Goal: Task Accomplishment & Management: Use online tool/utility

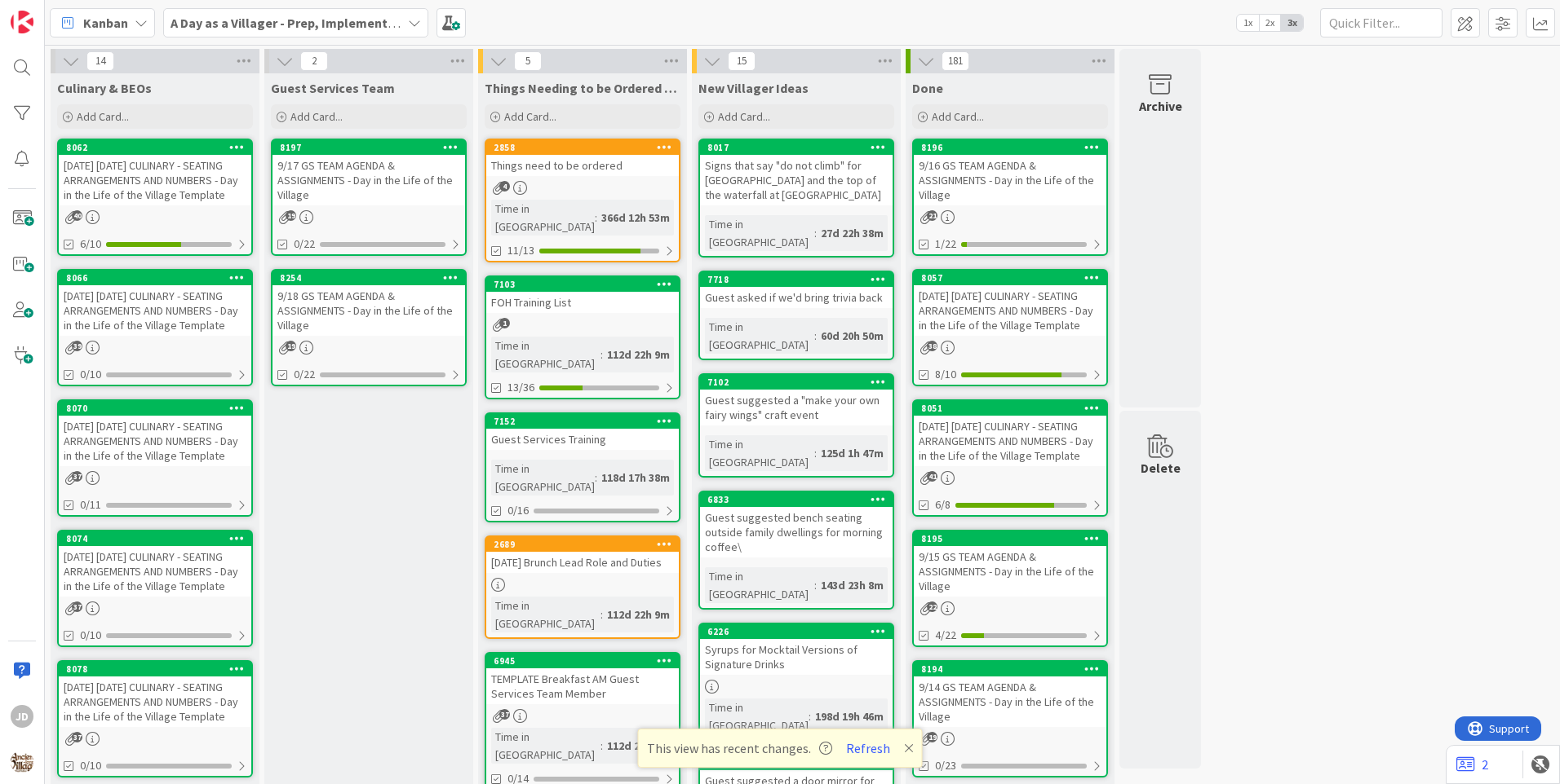
click at [141, 193] on div "[DATE] [DATE] CULINARY - SEATING ARRANGEMENTS AND NUMBERS - Day in the Life of …" at bounding box center [155, 180] width 193 height 51
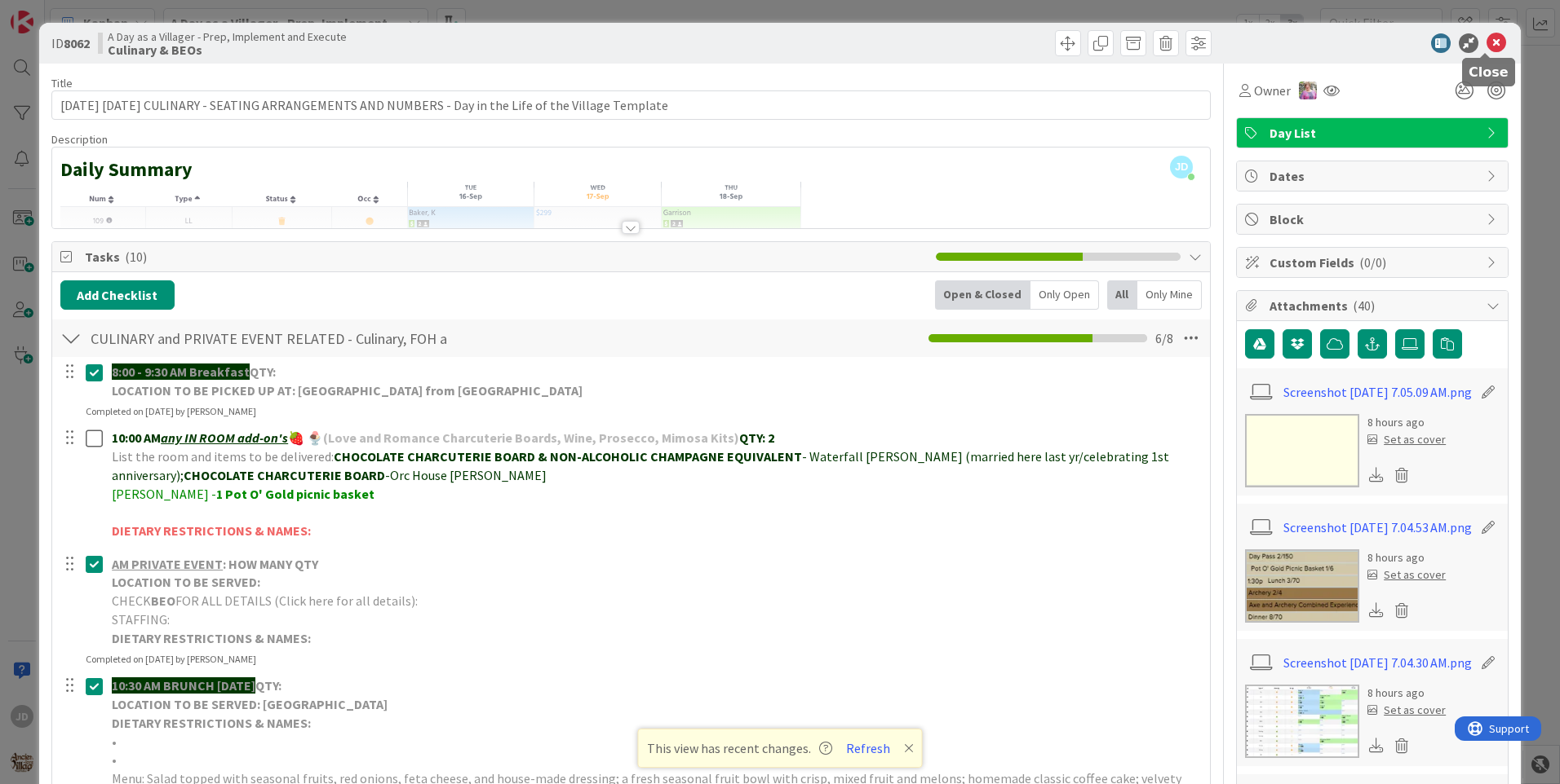
click at [1486, 35] on icon at bounding box center [1496, 43] width 20 height 20
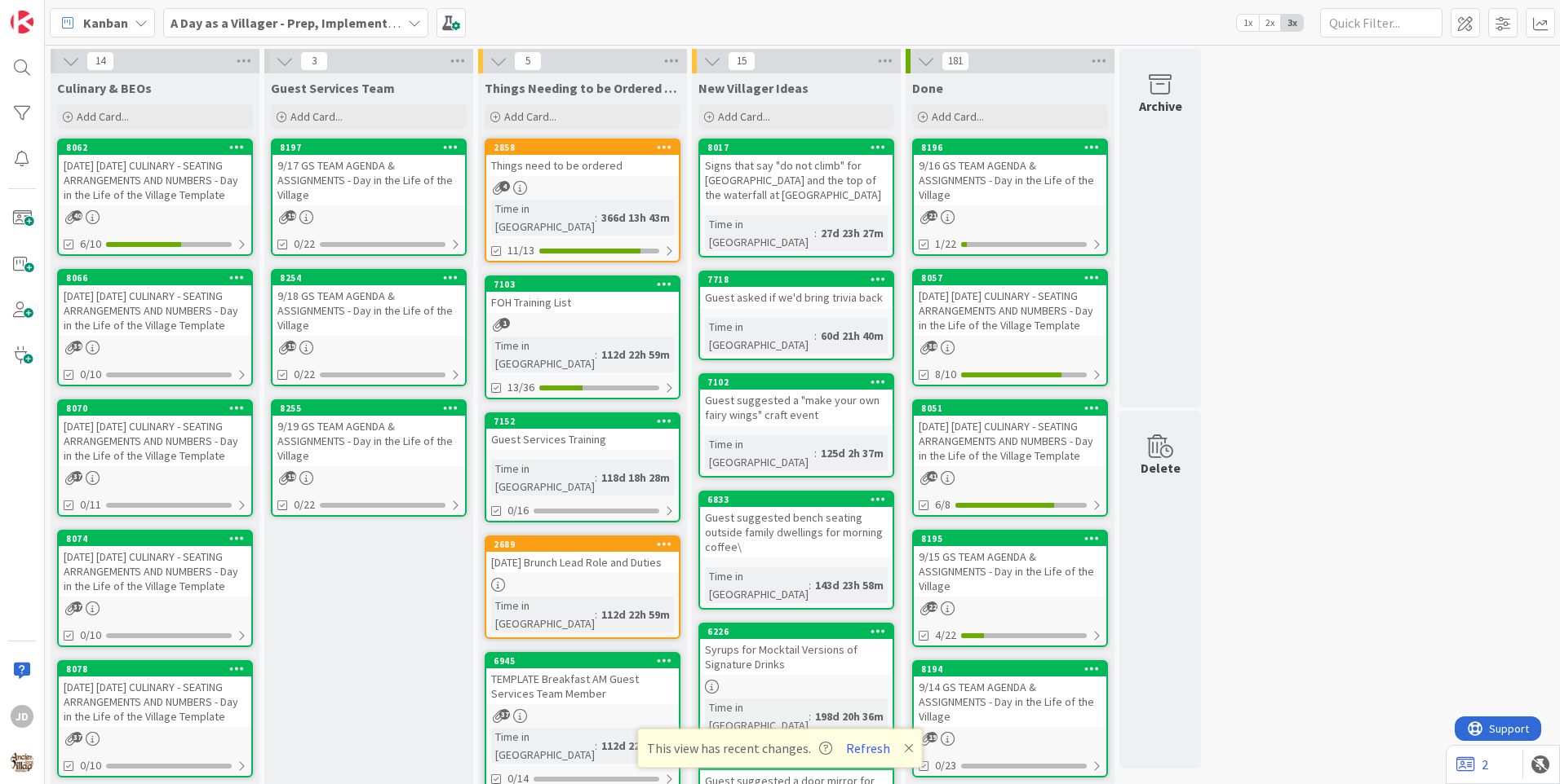
click at [386, 229] on link "8197 9/17 GS TEAM AGENDA & ASSIGNMENTS - Day in the Life of the Village 19 0/22" at bounding box center [369, 198] width 196 height 118
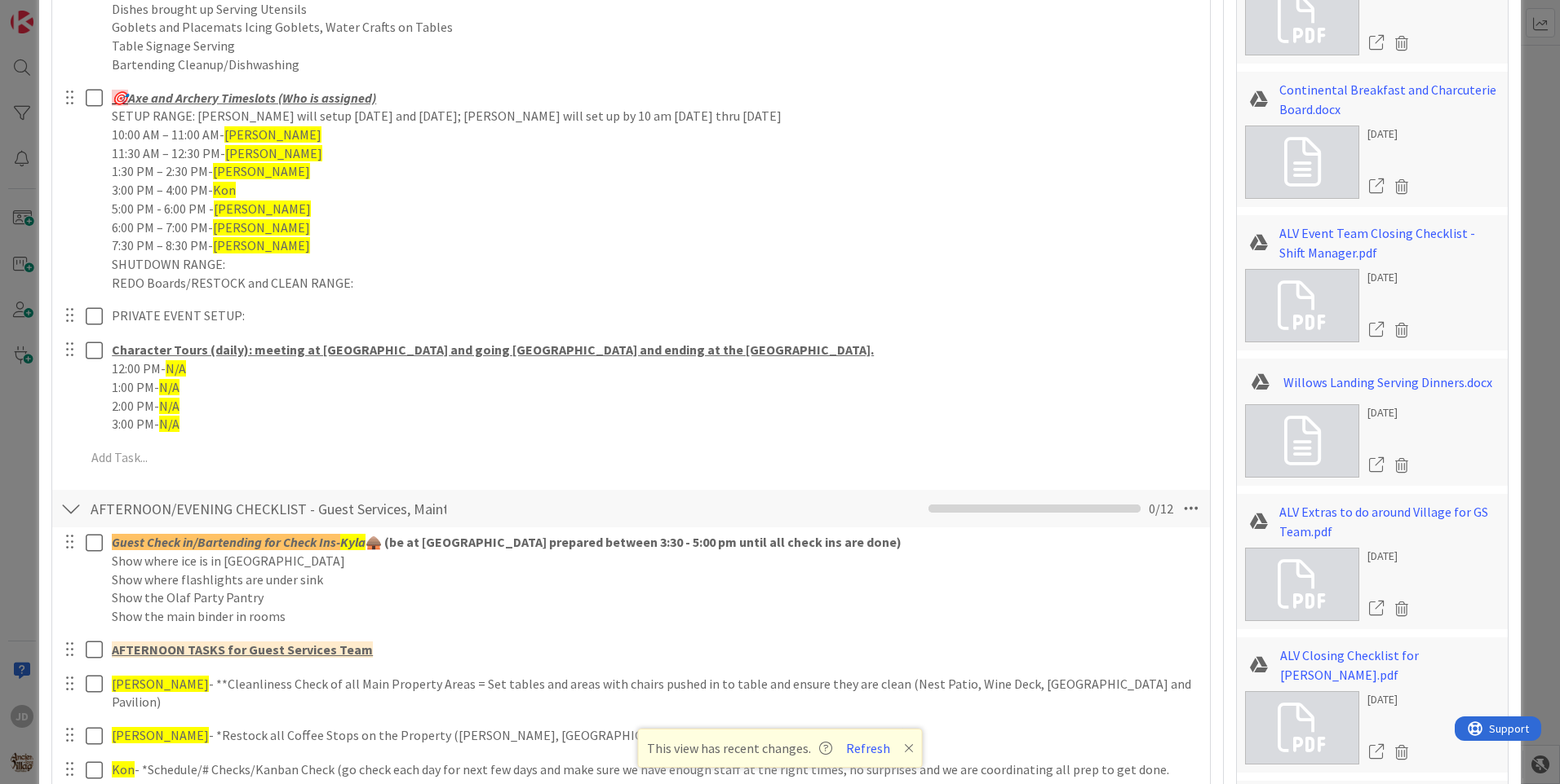
scroll to position [1549, 0]
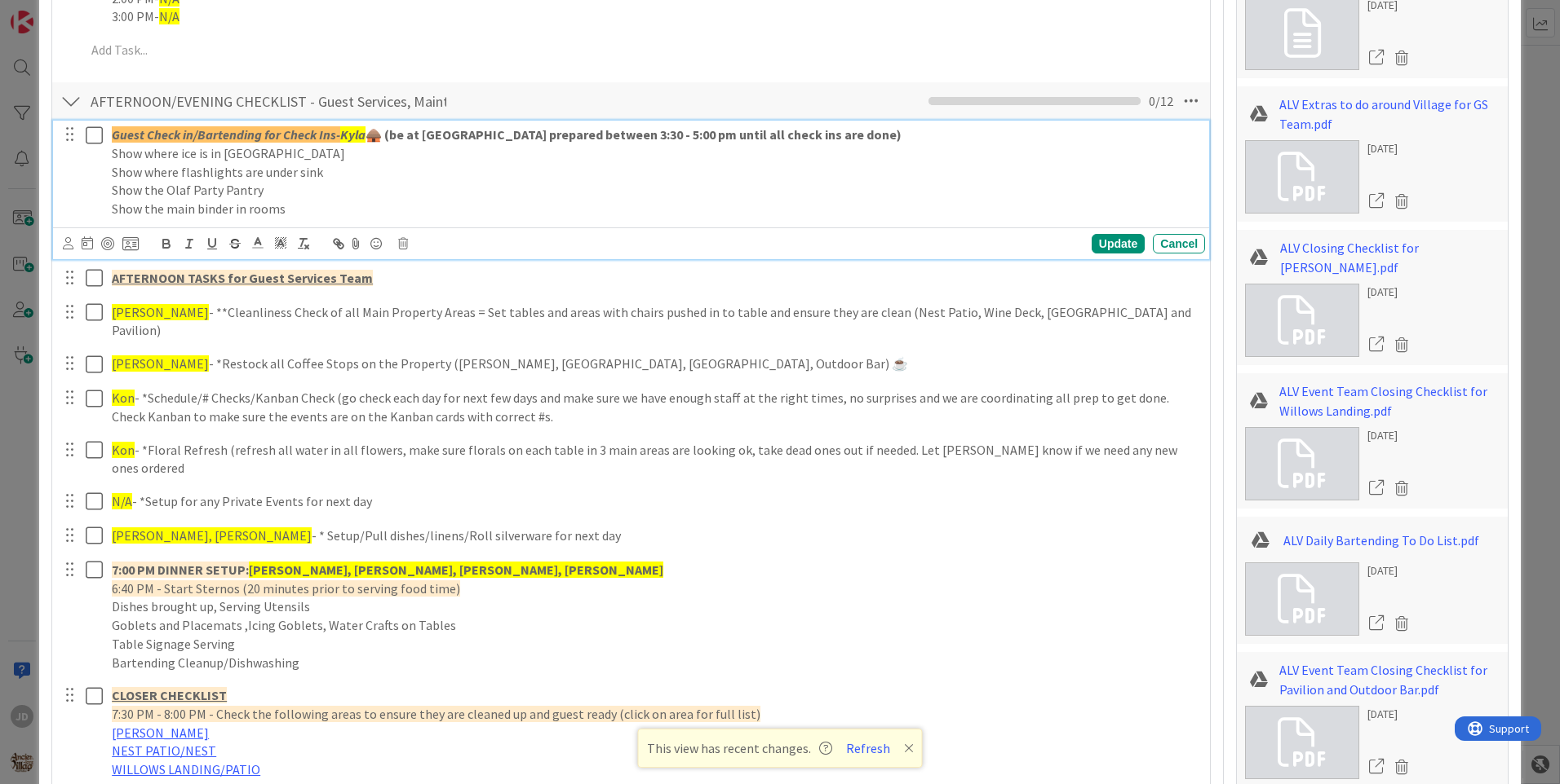
click at [96, 140] on icon at bounding box center [94, 136] width 17 height 20
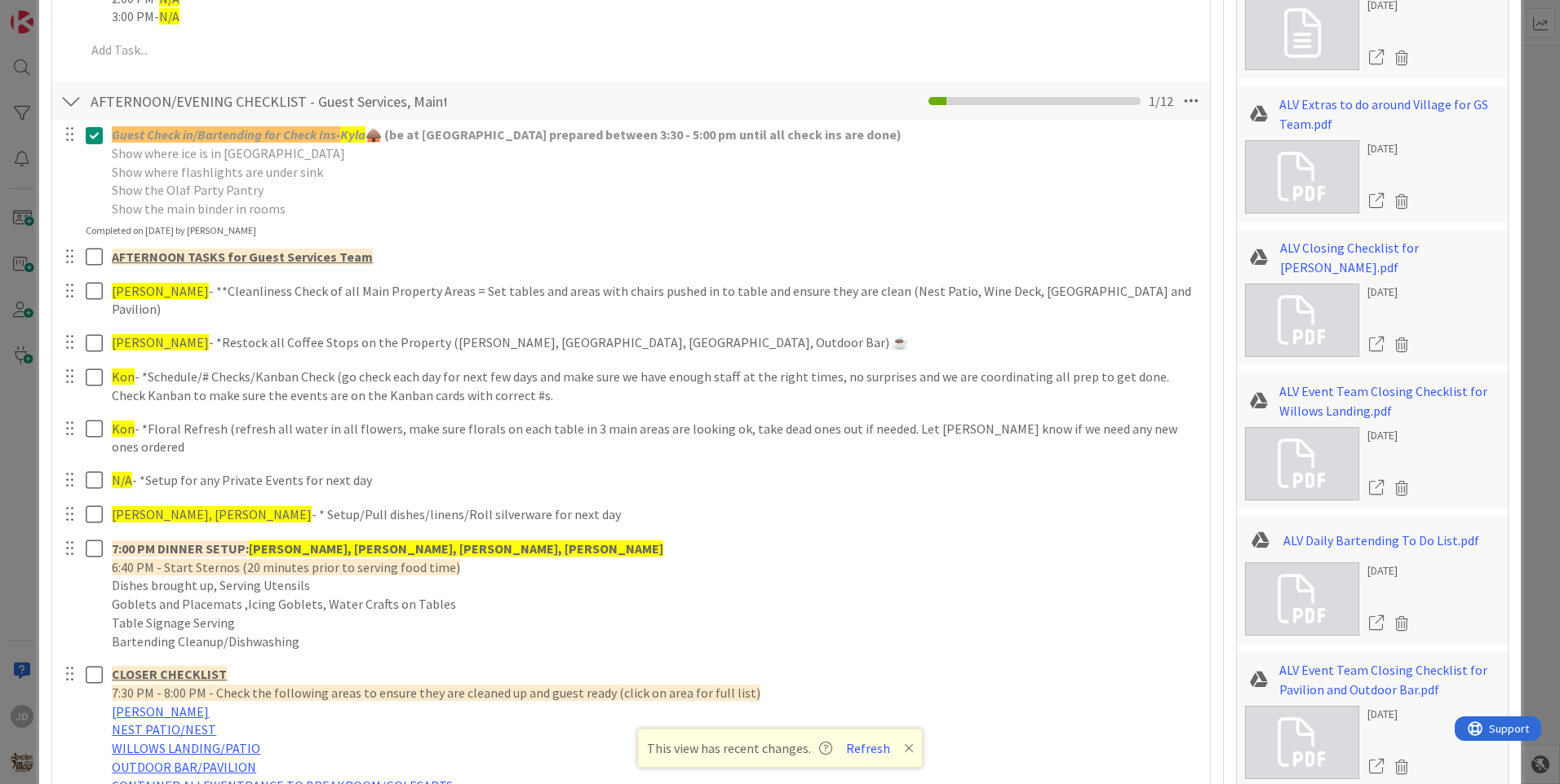
click at [87, 130] on icon at bounding box center [94, 136] width 17 height 20
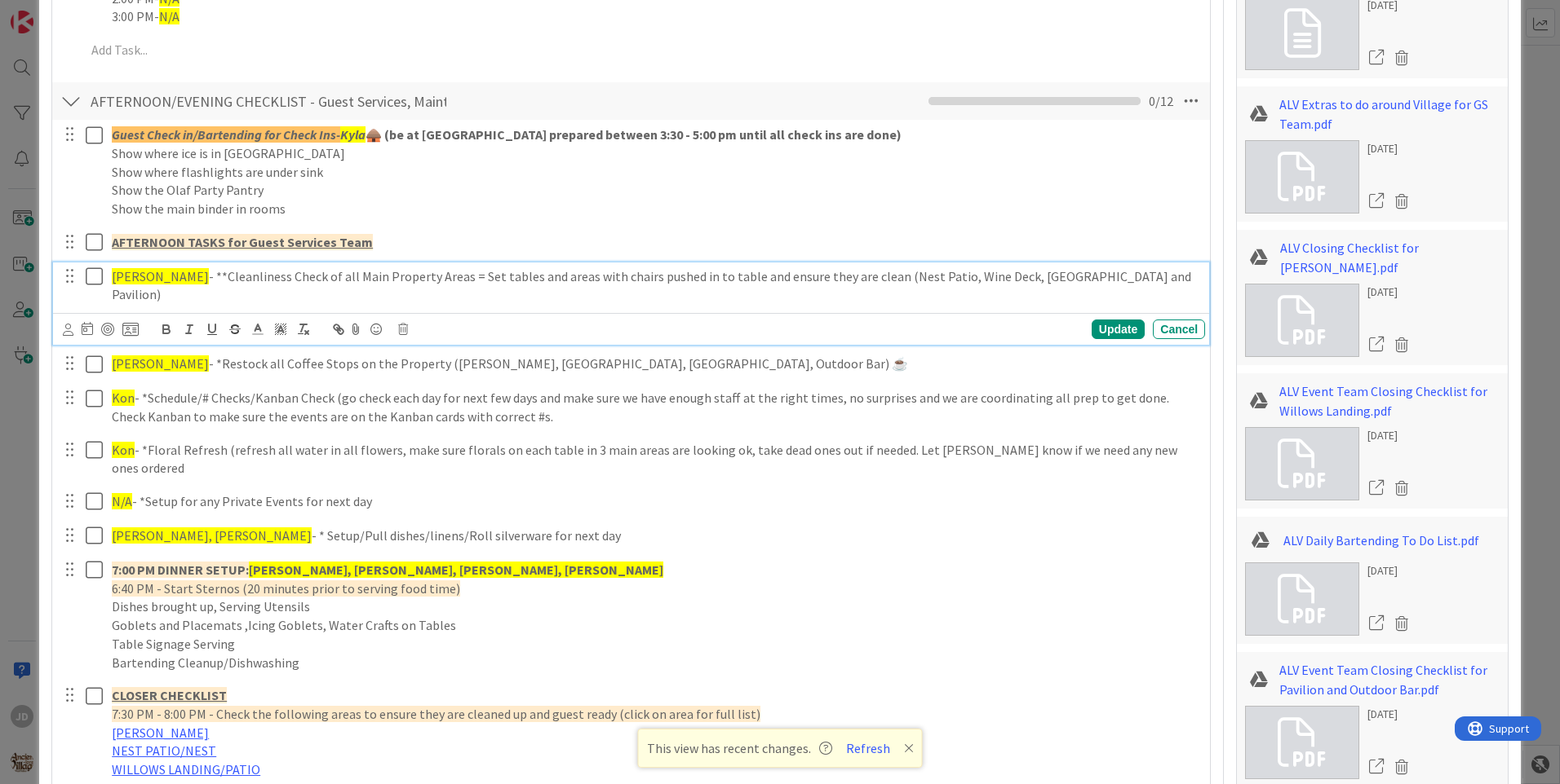
click at [94, 318] on div "[PERSON_NAME] - **Cleanliness Check of all Main Property Areas = Set tables and…" at bounding box center [631, 303] width 1156 height 82
click at [99, 278] on icon at bounding box center [94, 276] width 17 height 20
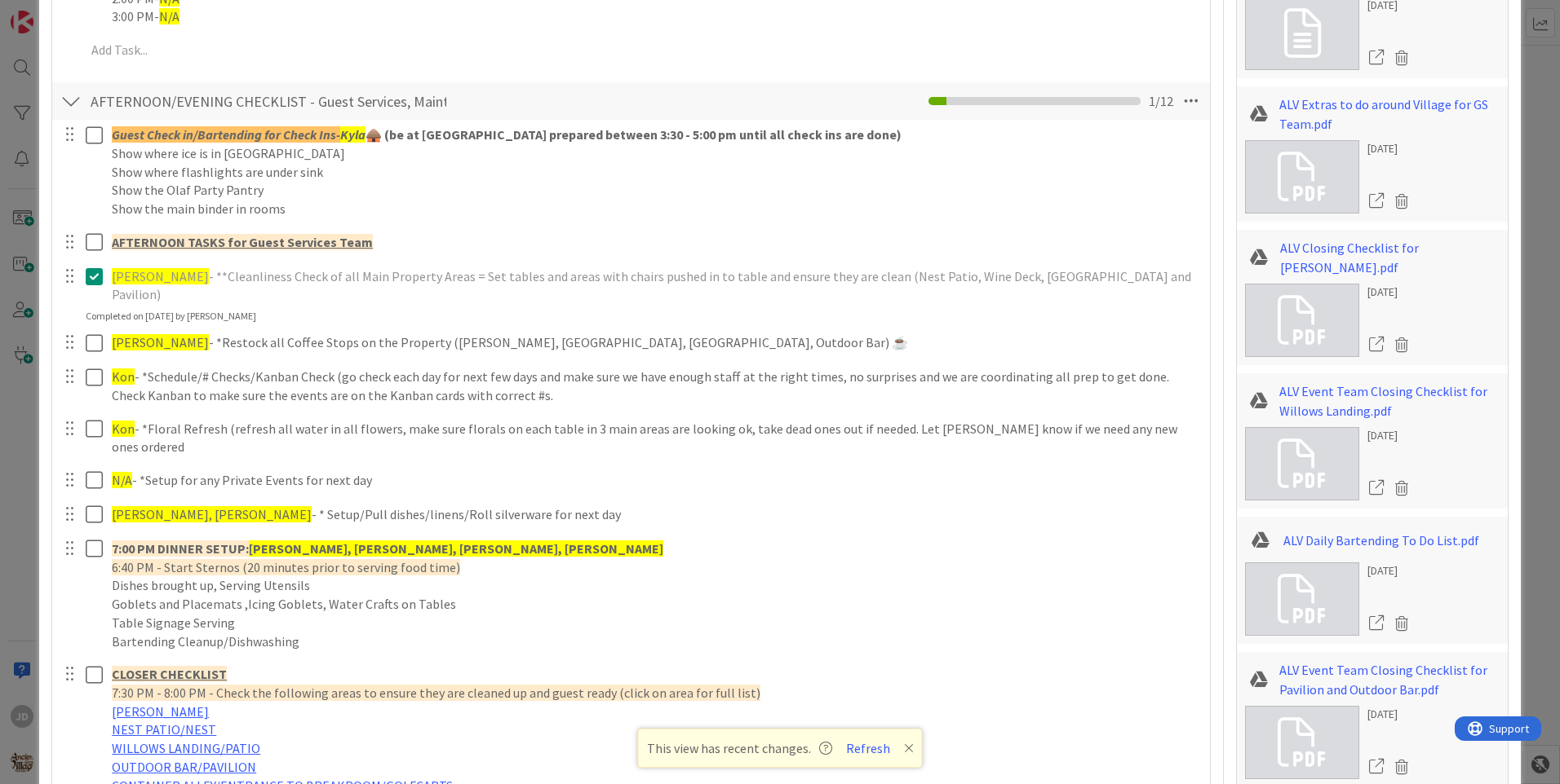
scroll to position [1793, 0]
